Goal: Transaction & Acquisition: Purchase product/service

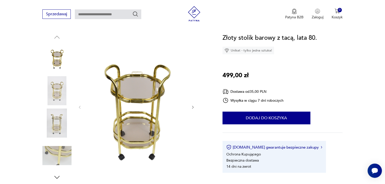
click at [53, 91] on img at bounding box center [56, 90] width 29 height 29
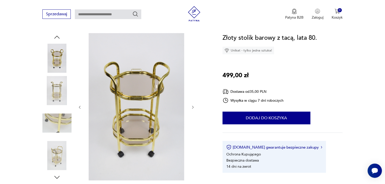
click at [59, 106] on div at bounding box center [56, 91] width 29 height 30
click at [59, 155] on img at bounding box center [56, 155] width 29 height 29
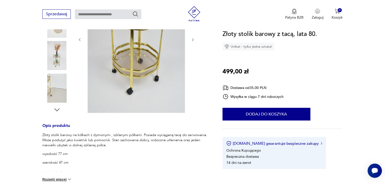
scroll to position [128, 0]
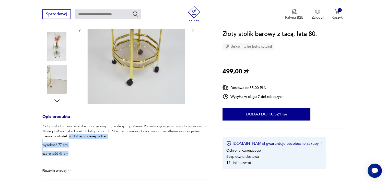
drag, startPoint x: 70, startPoint y: 137, endPoint x: 105, endPoint y: 154, distance: 38.4
click at [105, 154] on div "Złoty stolik barowy na kółkach z dymionymi , szklanymi półkami. Posiada wyciąga…" at bounding box center [126, 144] width 168 height 41
